Goal: Transaction & Acquisition: Purchase product/service

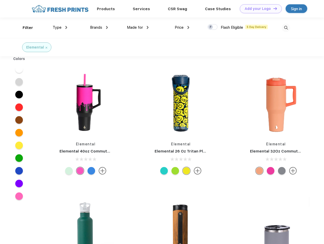
click at [259, 9] on link "Add your Logo Design Tool" at bounding box center [261, 8] width 42 height 9
click at [0, 0] on div "Design Tool" at bounding box center [0, 0] width 0 height 0
click at [273, 8] on link "Add your Logo Design Tool" at bounding box center [261, 8] width 42 height 9
click at [24, 28] on div "Filter" at bounding box center [28, 28] width 10 height 6
click at [60, 27] on span "Type" at bounding box center [57, 27] width 9 height 5
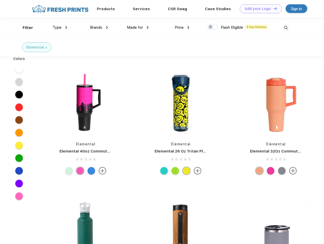
click at [99, 27] on span "Brands" at bounding box center [96, 27] width 12 height 5
click at [138, 27] on span "Made for" at bounding box center [135, 27] width 16 height 5
click at [182, 27] on span "Price" at bounding box center [179, 27] width 9 height 5
click at [213, 27] on div at bounding box center [213, 27] width 10 height 6
click at [211, 27] on input "checkbox" at bounding box center [209, 25] width 3 height 3
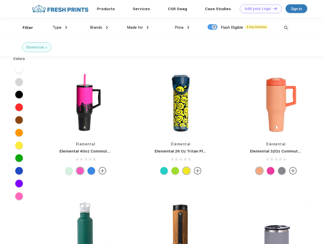
click at [286, 28] on img at bounding box center [286, 28] width 8 height 8
